Goal: Communication & Community: Answer question/provide support

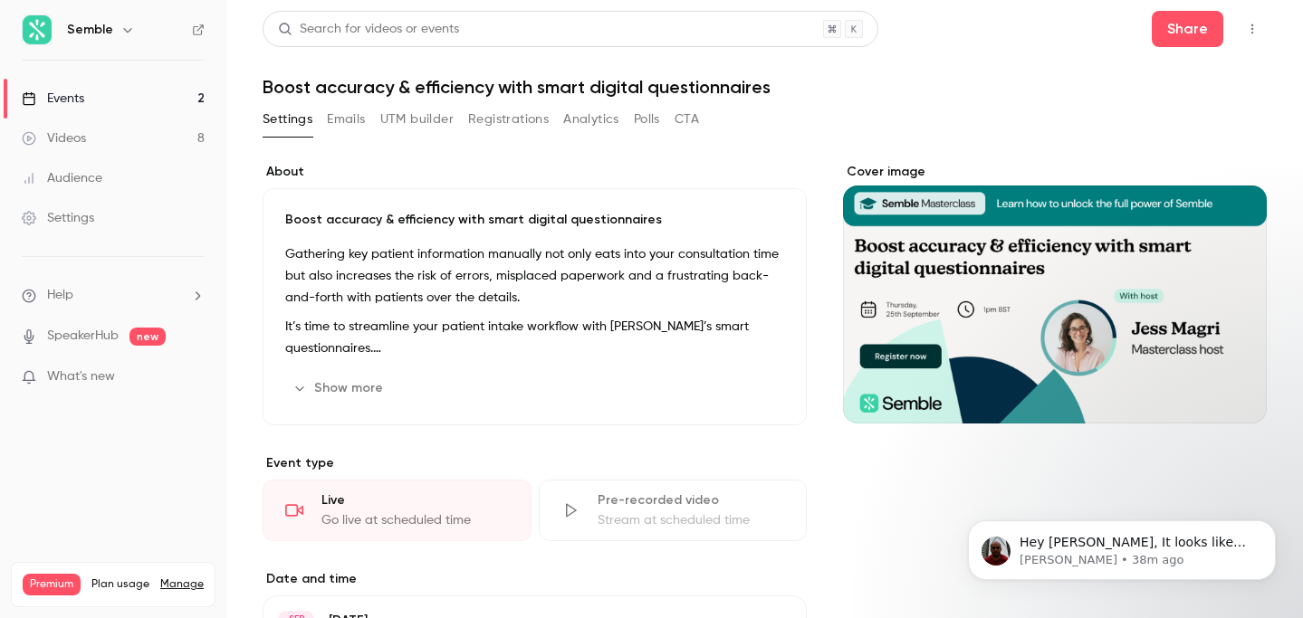
click at [110, 90] on link "Events 2" at bounding box center [113, 99] width 226 height 40
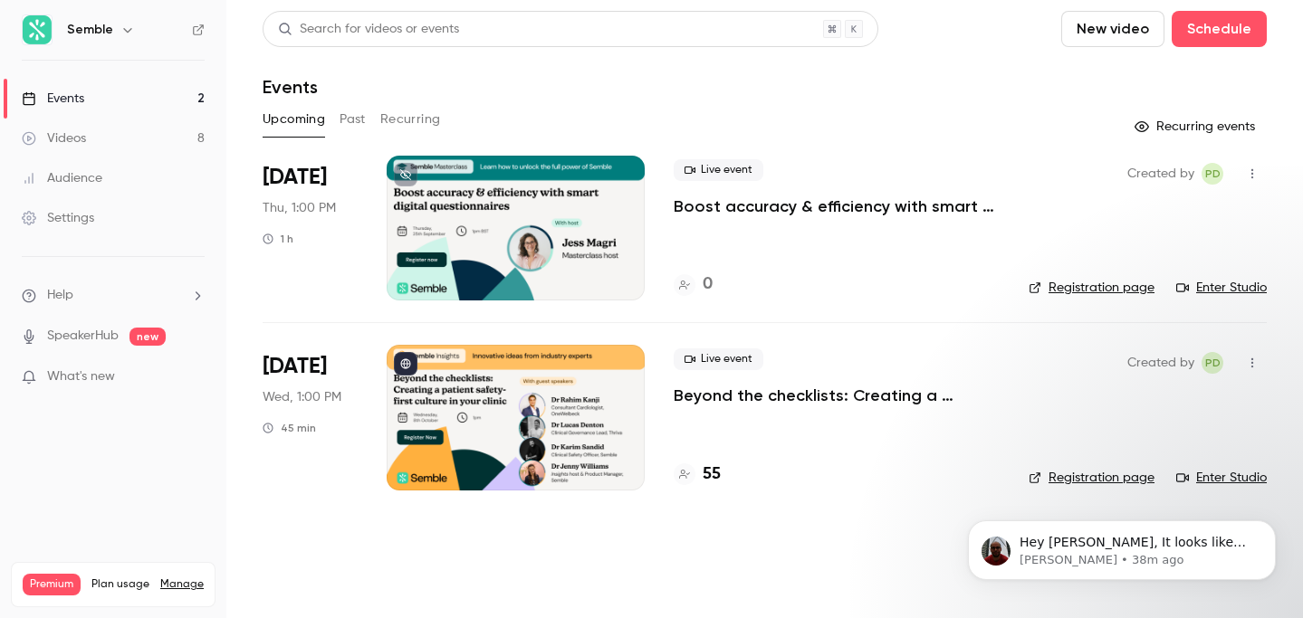
click at [801, 389] on p "Beyond the checklists: Creating a patient safety-first culture in your clinic" at bounding box center [837, 396] width 326 height 22
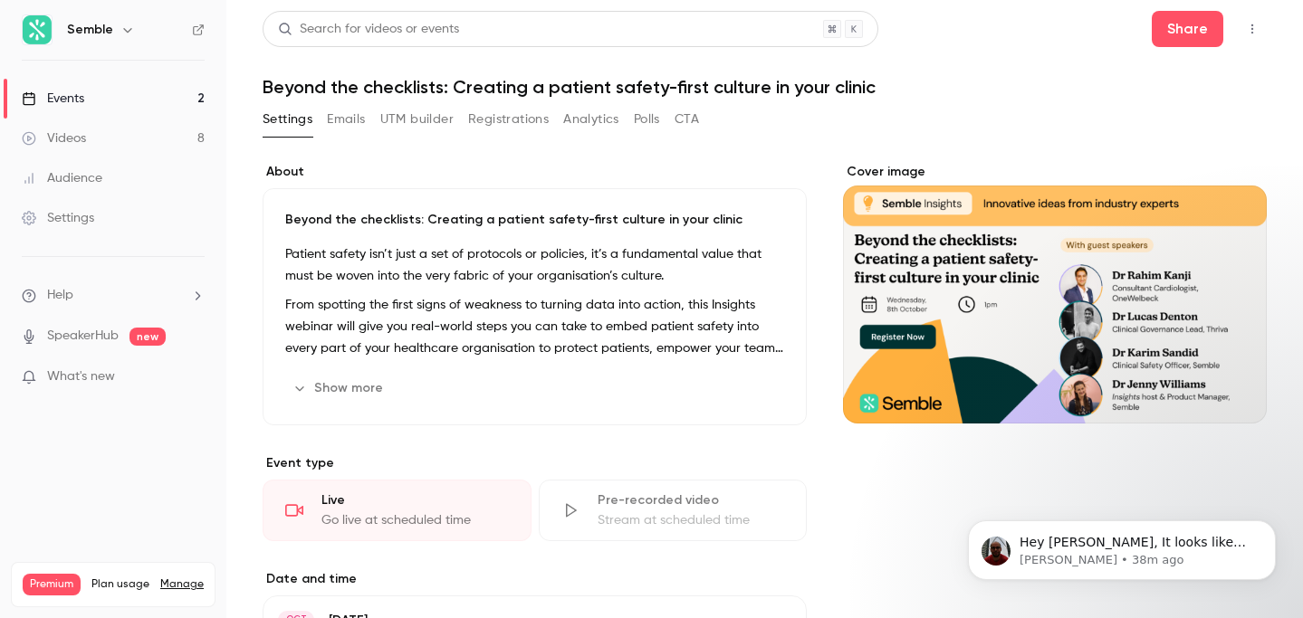
click at [1252, 28] on icon "button" at bounding box center [1252, 29] width 2 height 10
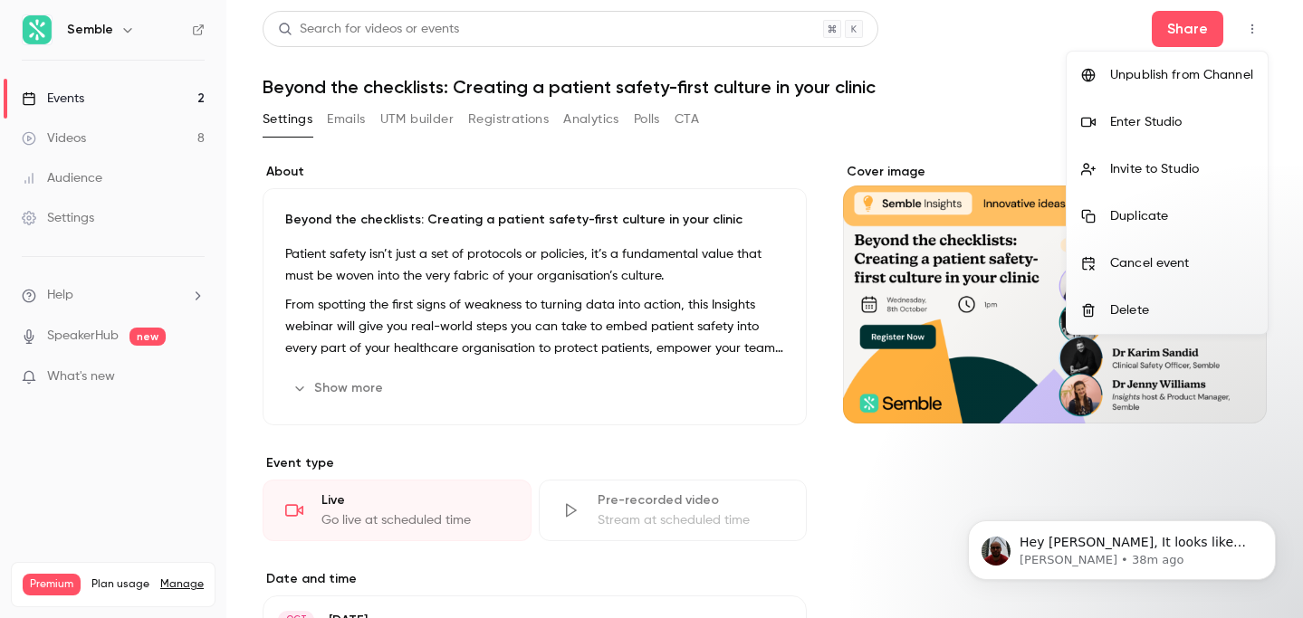
click at [1191, 26] on div at bounding box center [651, 309] width 1303 height 618
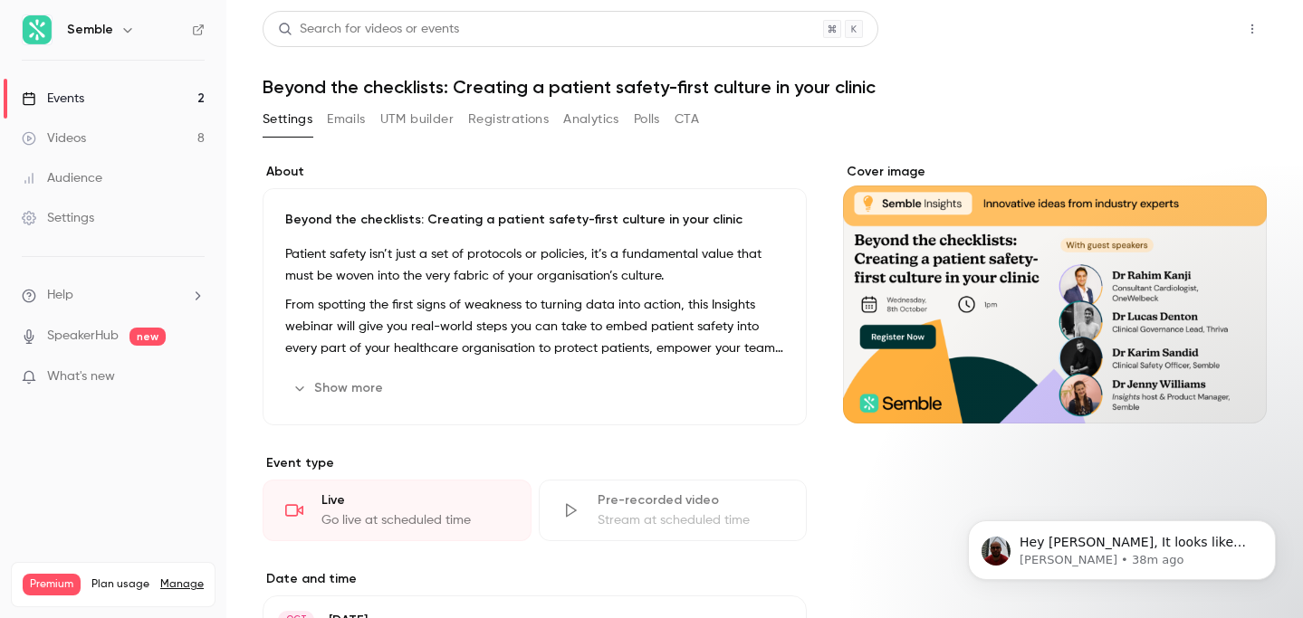
click at [1189, 26] on button "Share" at bounding box center [1187, 29] width 72 height 36
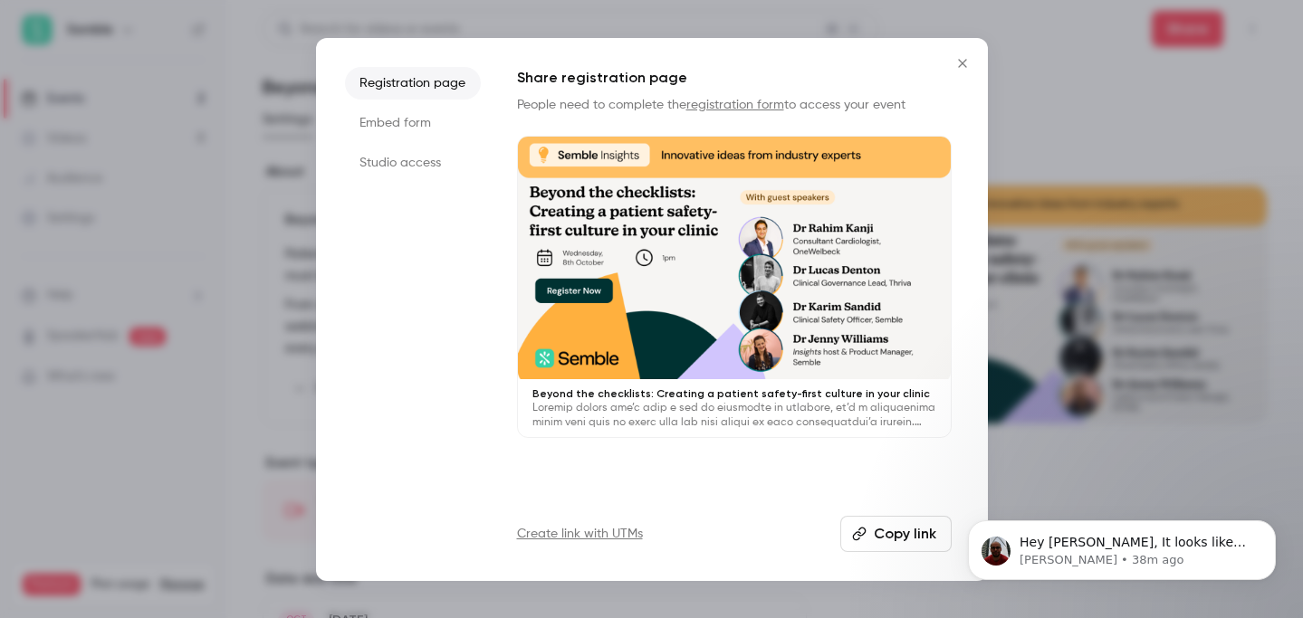
click at [884, 532] on button "Copy link" at bounding box center [895, 534] width 111 height 36
click at [906, 530] on button "Copy link" at bounding box center [895, 534] width 111 height 36
click at [960, 65] on icon "Close" at bounding box center [962, 63] width 8 height 8
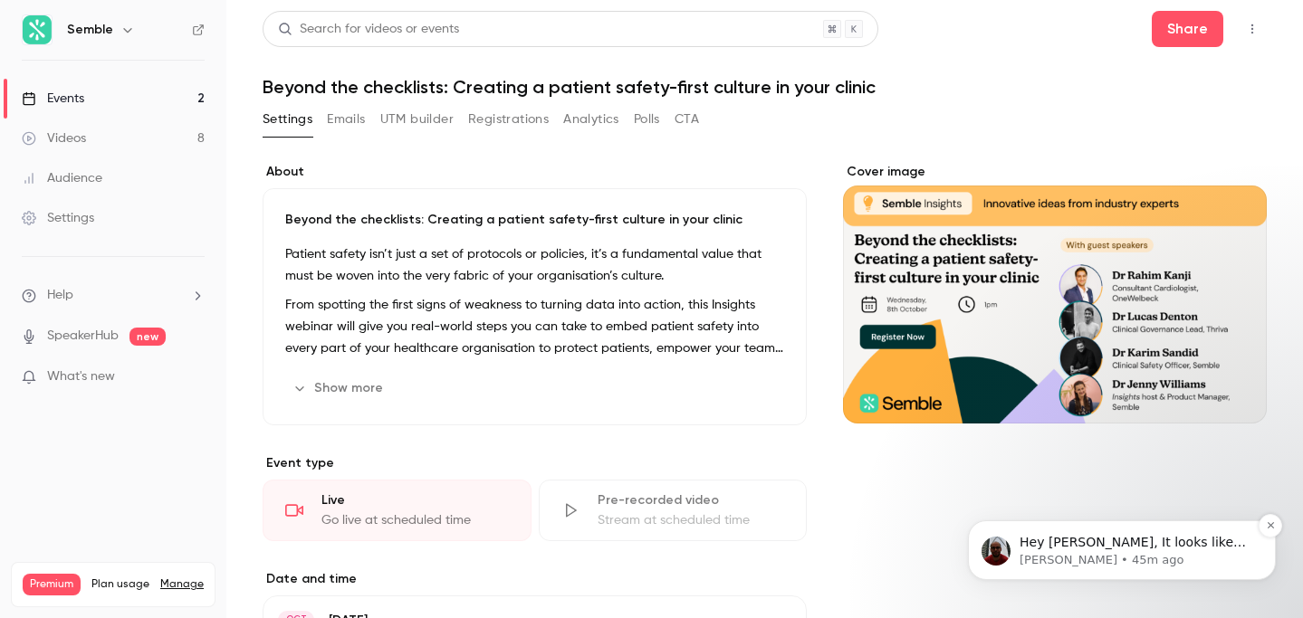
click at [1154, 549] on p "Hey [PERSON_NAME], It looks like the asterisks are present on the event you're …" at bounding box center [1136, 543] width 234 height 18
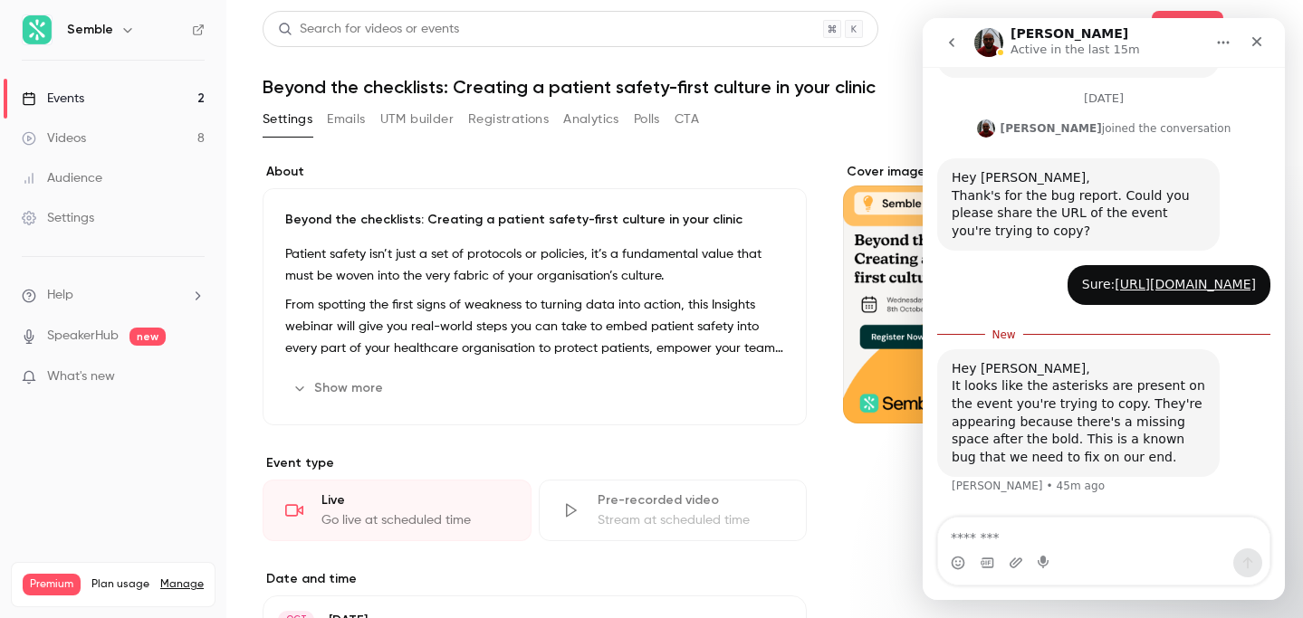
scroll to position [444, 0]
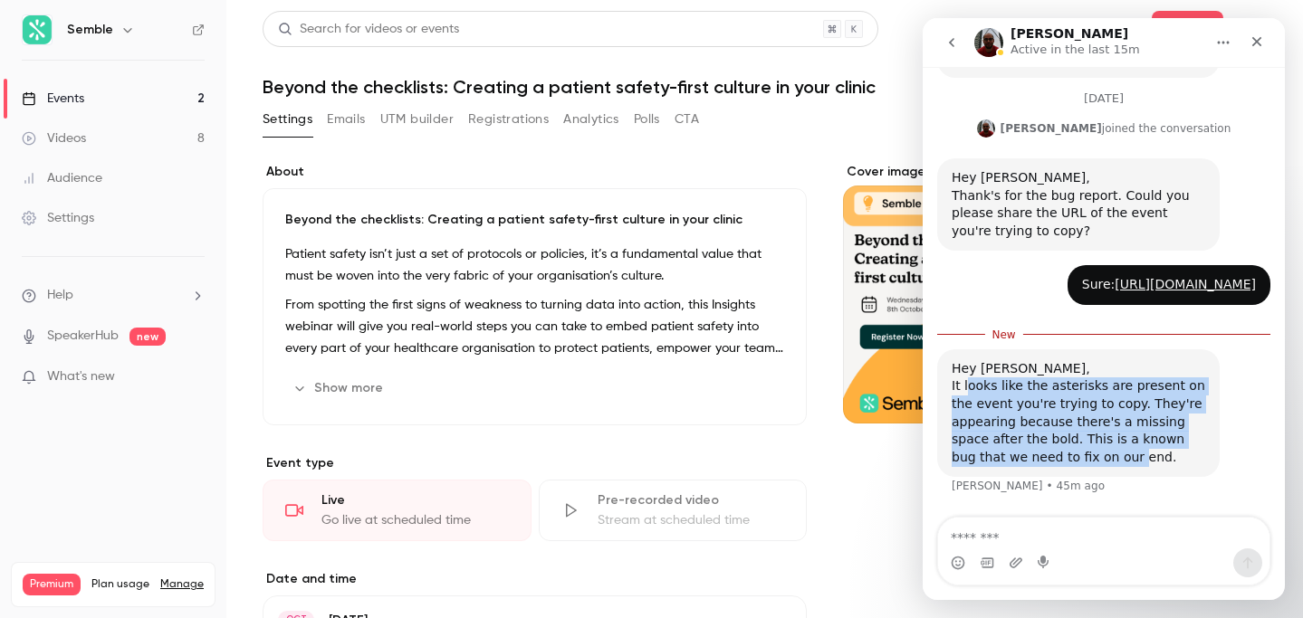
drag, startPoint x: 964, startPoint y: 394, endPoint x: 1057, endPoint y: 457, distance: 112.7
click at [1057, 457] on div "It looks like the asterisks are present on the event you're trying to copy. The…" at bounding box center [1077, 421] width 253 height 89
drag, startPoint x: 1113, startPoint y: 462, endPoint x: 1106, endPoint y: 400, distance: 62.0
click at [1106, 404] on div "It looks like the asterisks are present on the event you're trying to copy. The…" at bounding box center [1077, 421] width 253 height 89
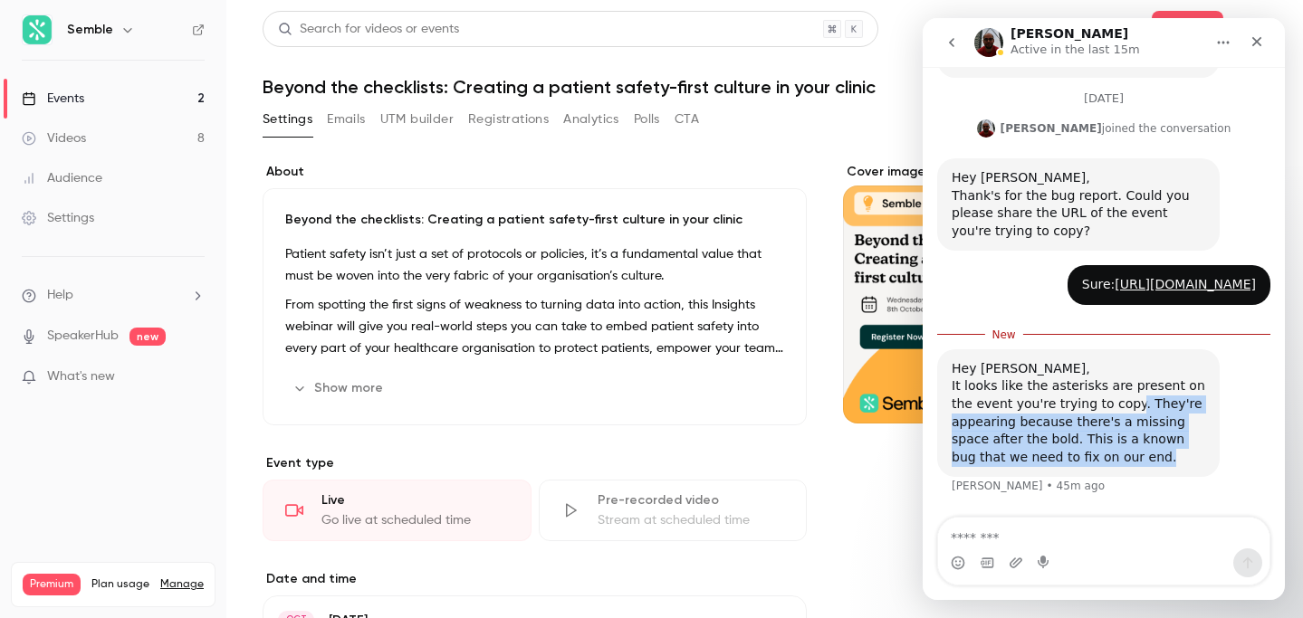
click at [1106, 400] on div "It looks like the asterisks are present on the event you're trying to copy. The…" at bounding box center [1077, 421] width 253 height 89
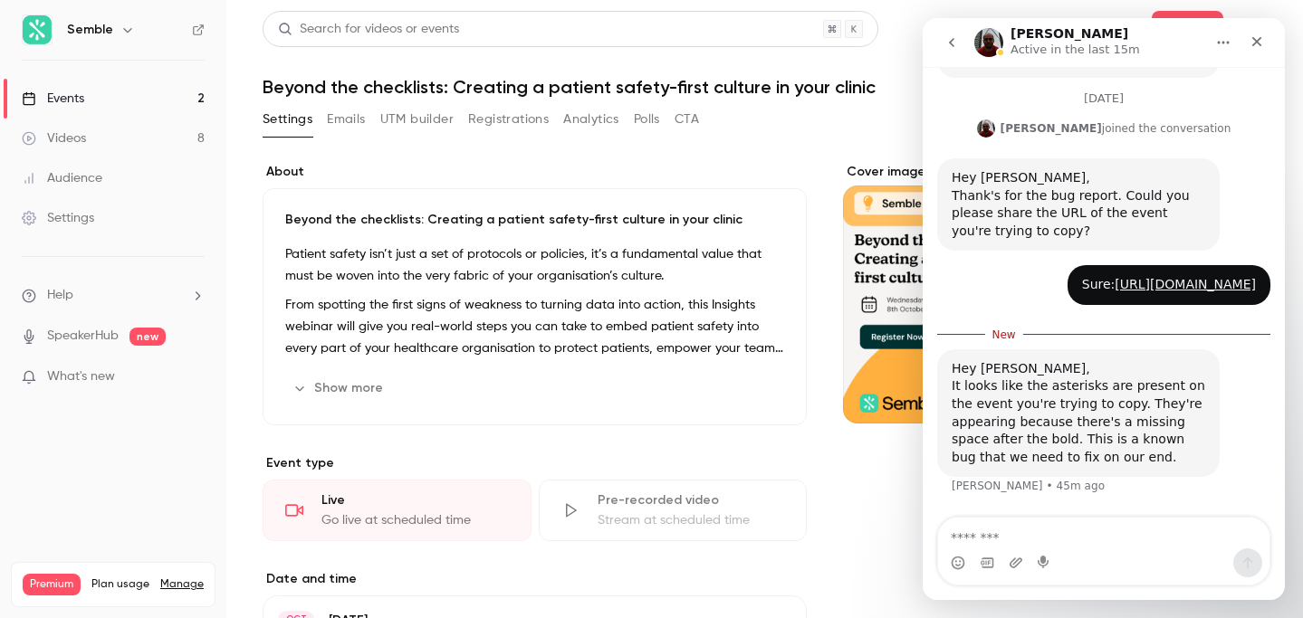
click at [503, 327] on p "From spotting the first signs of weakness to turning data into action, this Ins…" at bounding box center [534, 326] width 499 height 65
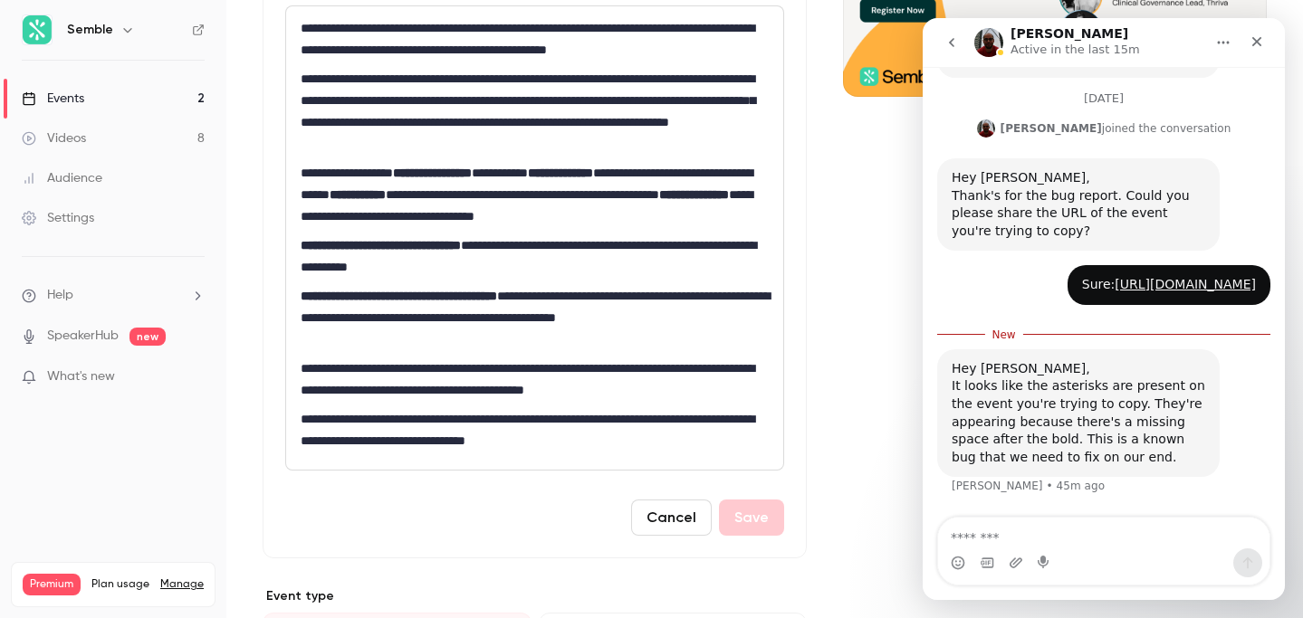
scroll to position [329, 0]
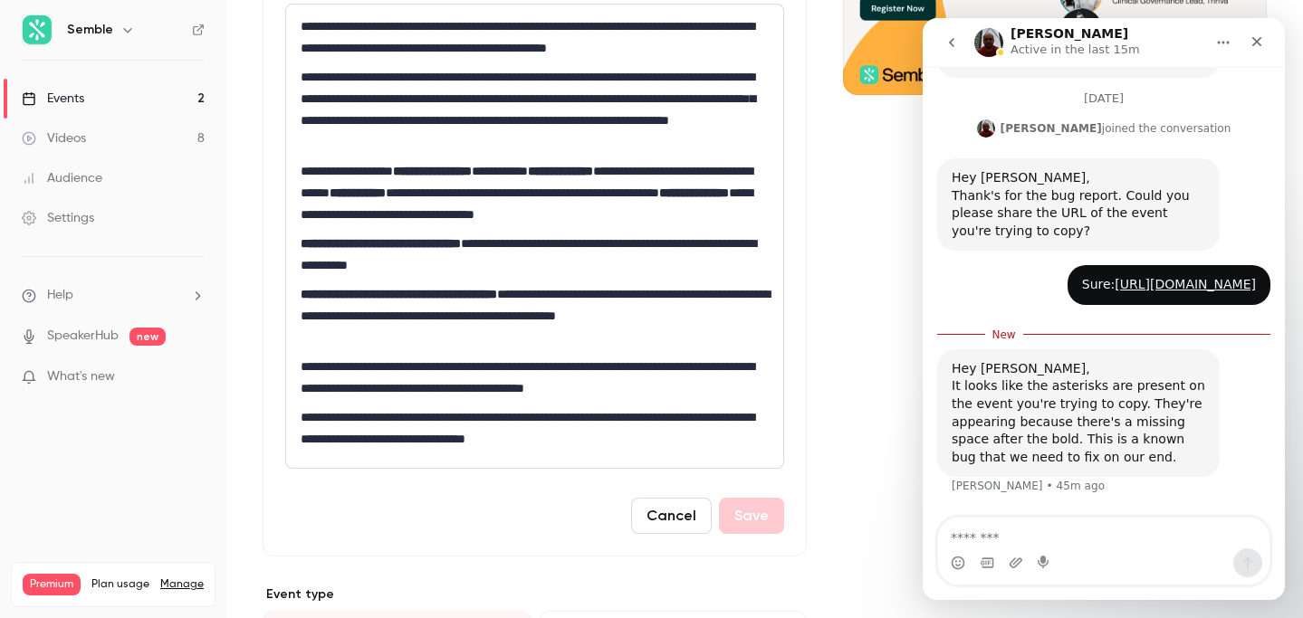
click at [1057, 432] on div "It looks like the asterisks are present on the event you're trying to copy. The…" at bounding box center [1077, 421] width 253 height 89
click at [1057, 539] on textarea "Message…" at bounding box center [1103, 533] width 331 height 31
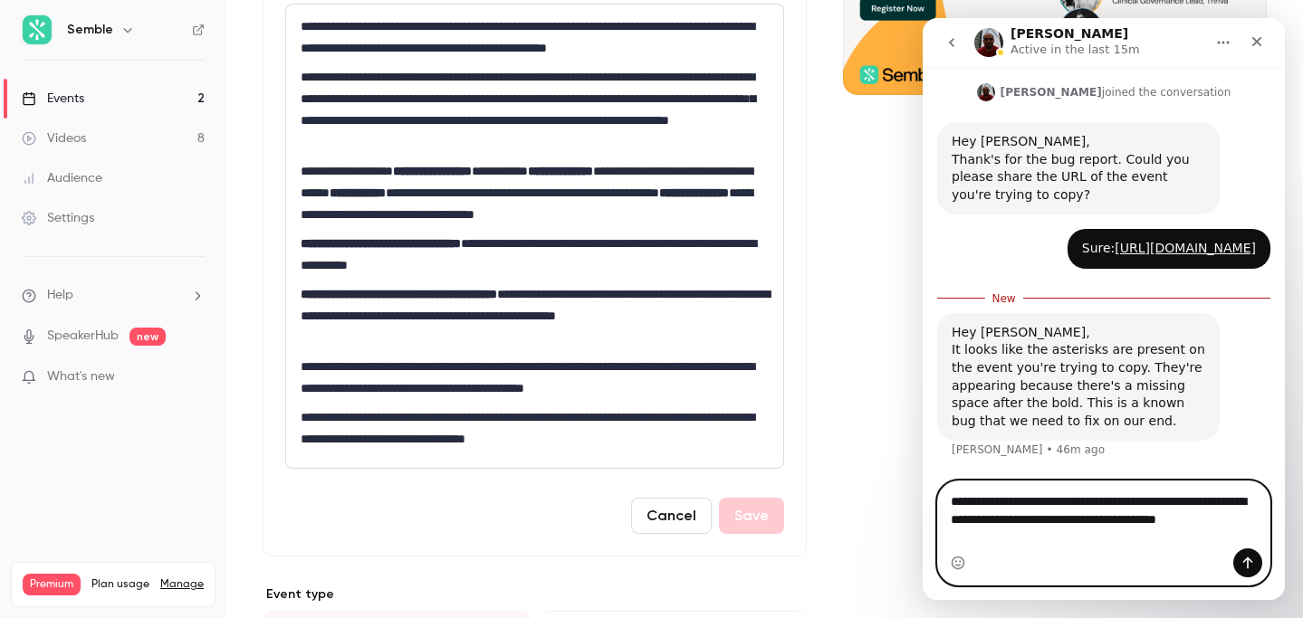
scroll to position [480, 0]
drag, startPoint x: 992, startPoint y: 543, endPoint x: 927, endPoint y: 492, distance: 82.6
click at [927, 492] on div "**********" at bounding box center [1103, 533] width 362 height 105
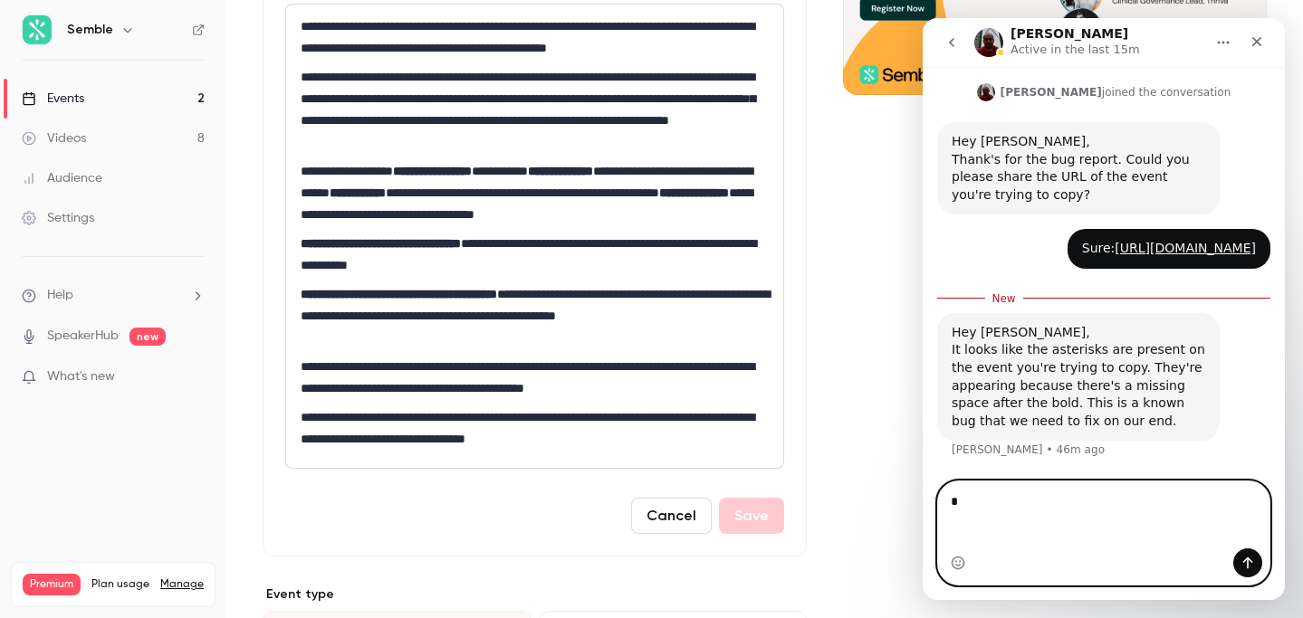
scroll to position [444, 0]
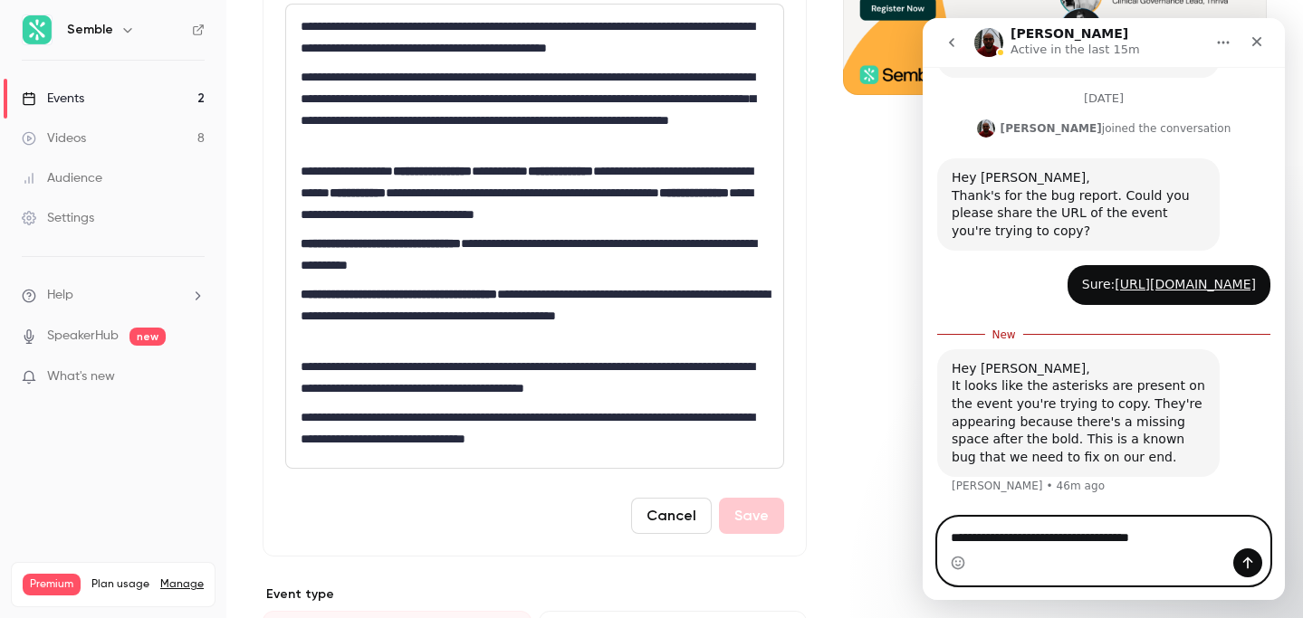
type textarea "**********"
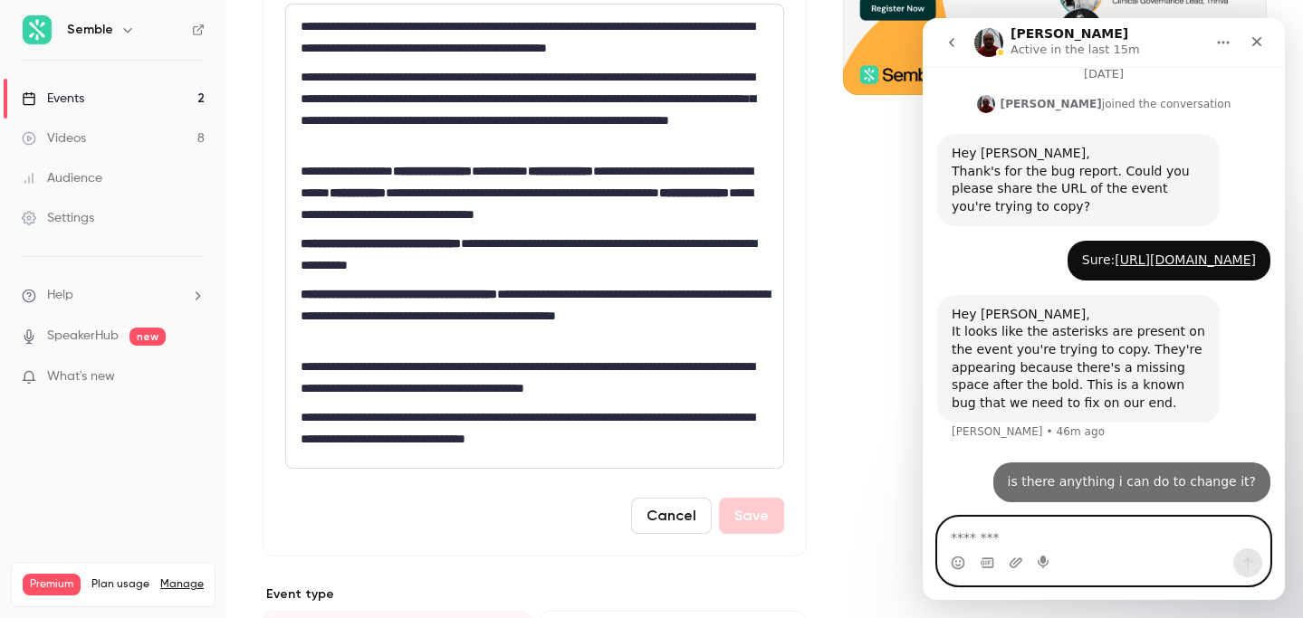
scroll to position [468, 0]
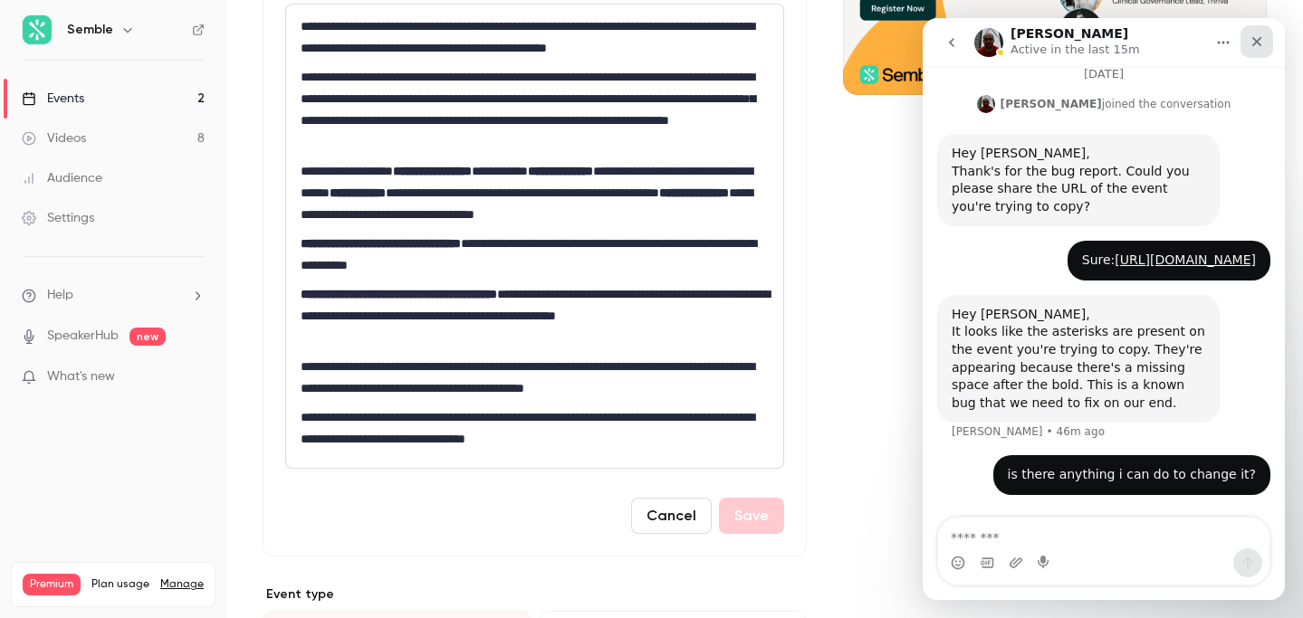
click at [1252, 52] on div "Close" at bounding box center [1256, 41] width 33 height 33
